Goal: Task Accomplishment & Management: Use online tool/utility

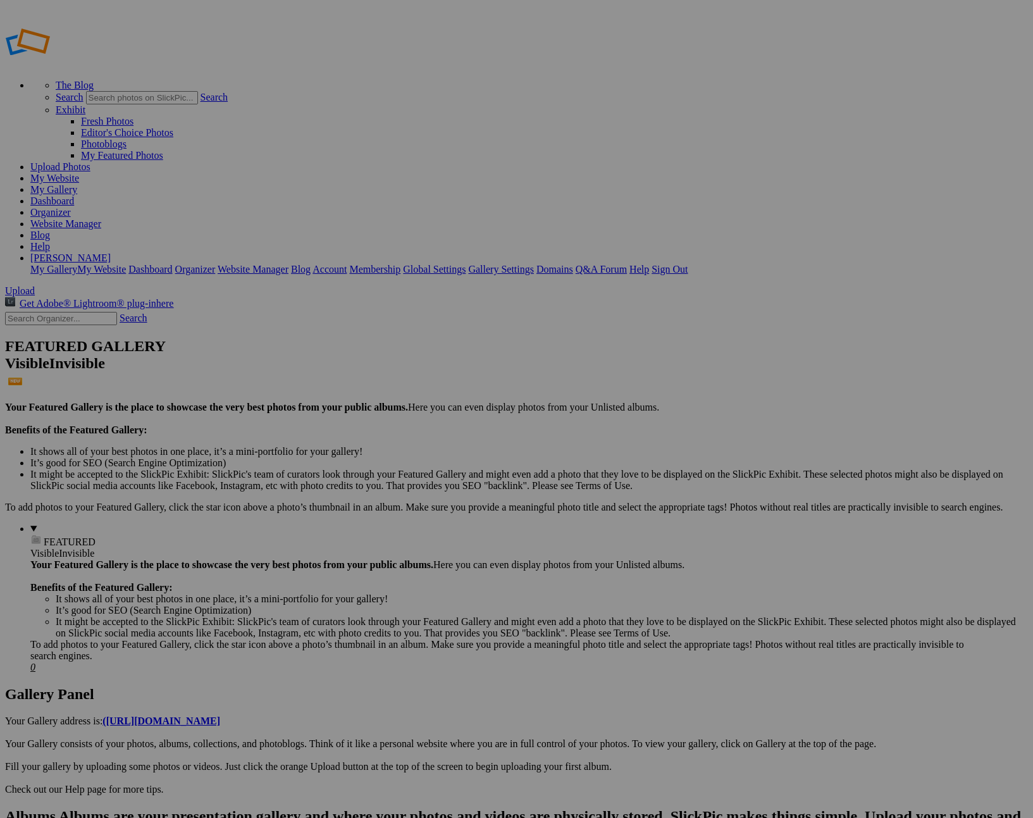
click at [101, 218] on link "Website Manager" at bounding box center [65, 223] width 71 height 11
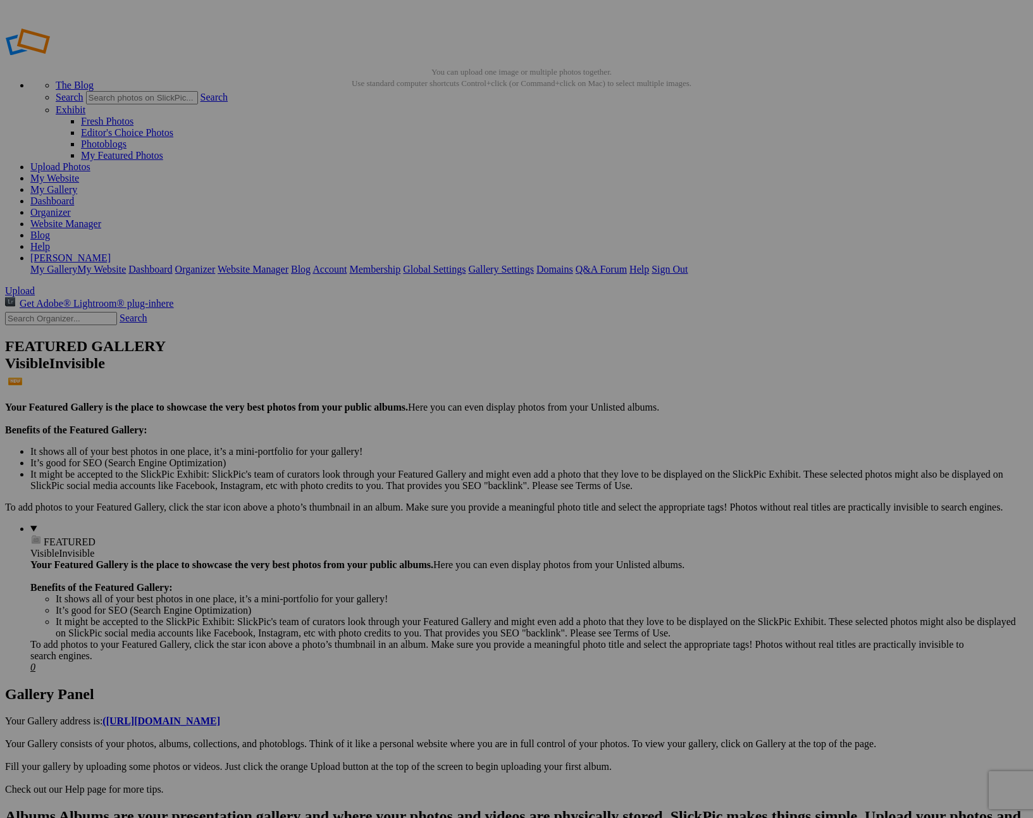
click at [101, 218] on link "Website Manager" at bounding box center [65, 223] width 71 height 11
